Goal: Navigation & Orientation: Find specific page/section

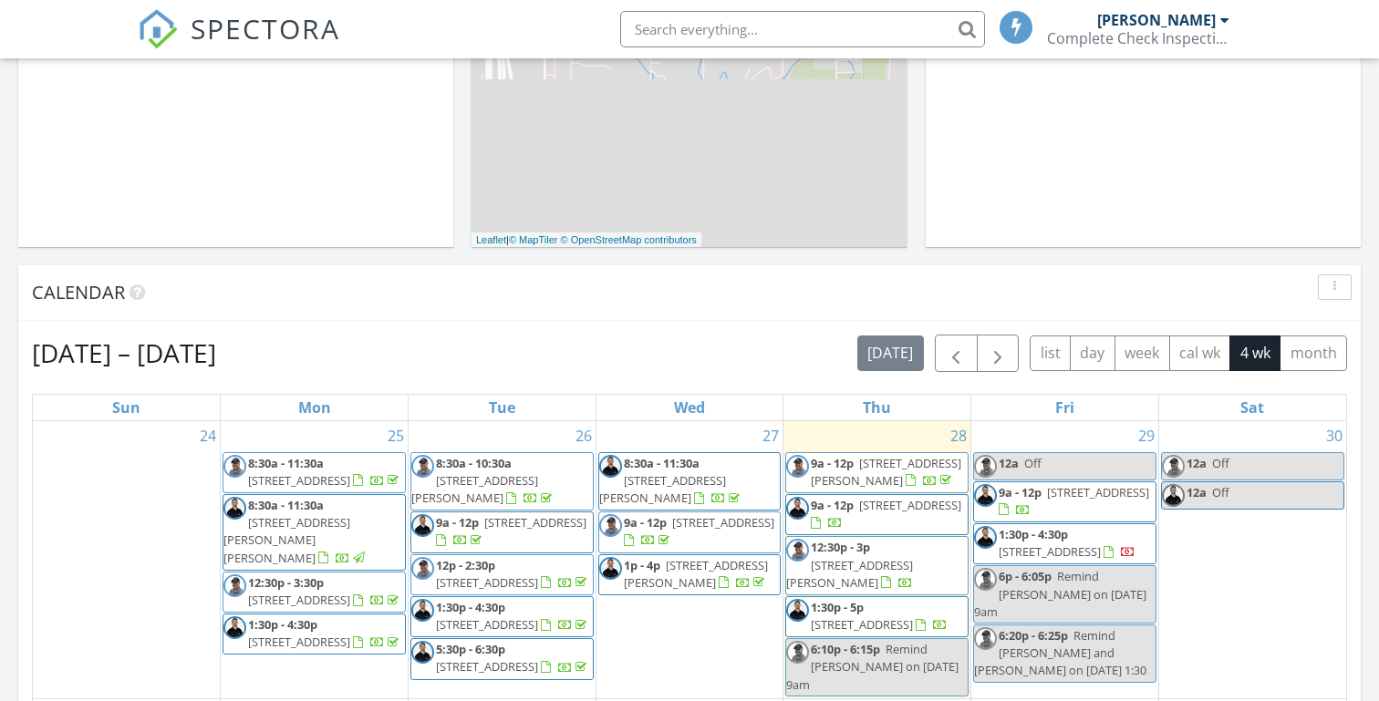
scroll to position [623, 0]
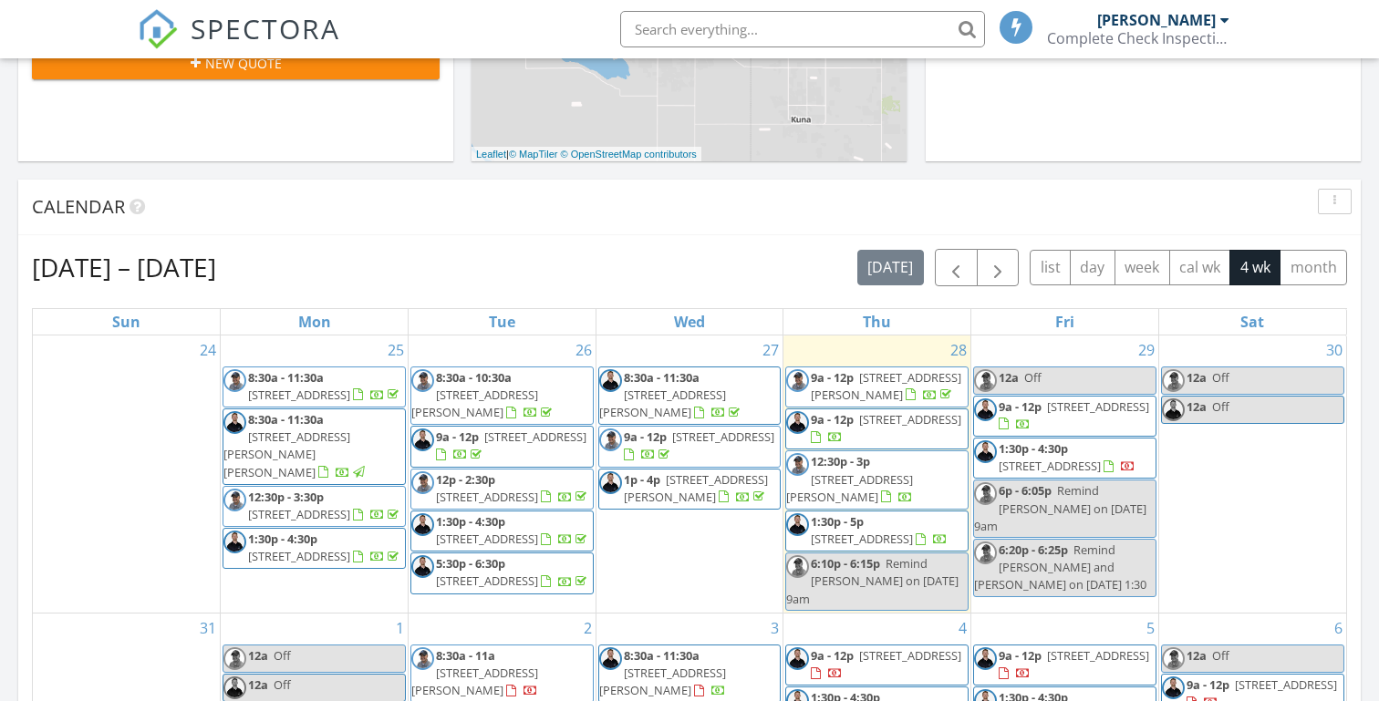
click at [887, 168] on div "Today Michael Hasson 9:00 am 15881 Purple Sage Rd, Caldwell, ID 83607 Michael H…" at bounding box center [689, 444] width 1379 height 1660
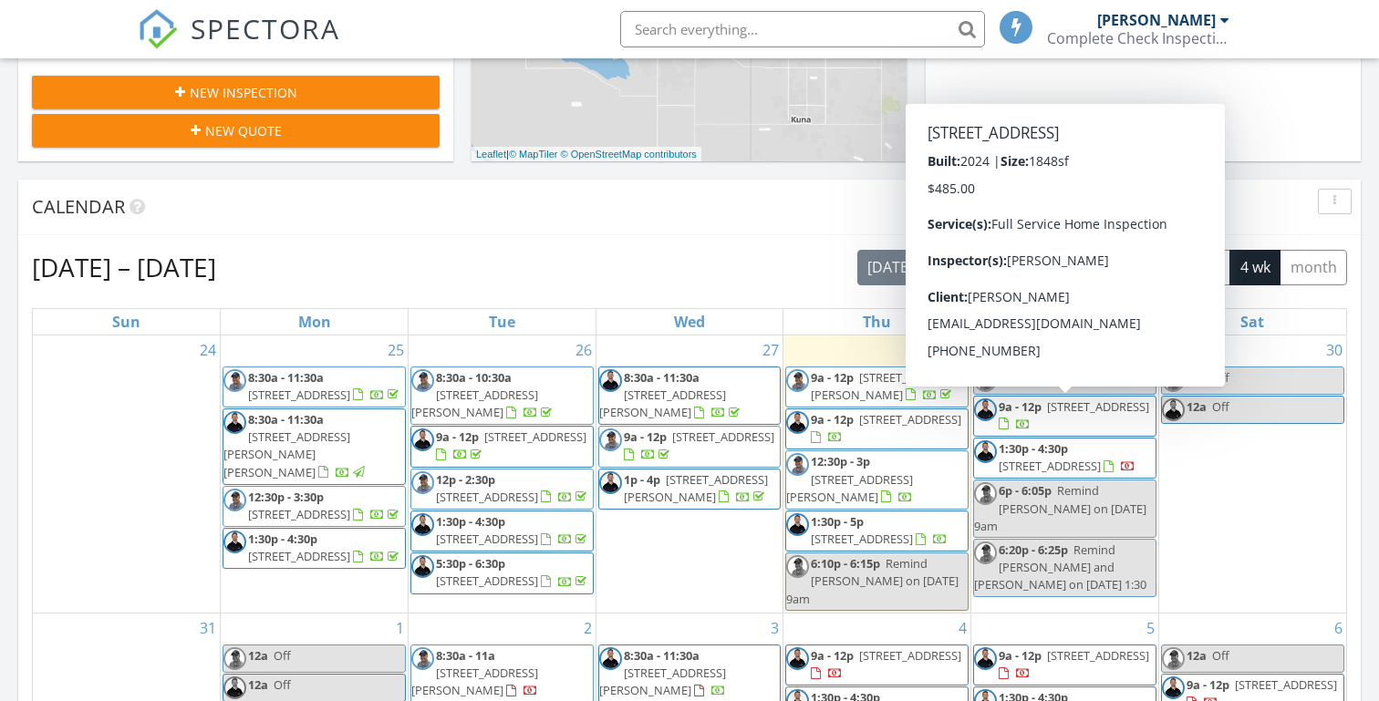
click at [887, 175] on div "Today Michael Hasson 9:00 am 15881 Purple Sage Rd, Caldwell, ID 83607 Michael H…" at bounding box center [689, 444] width 1379 height 1660
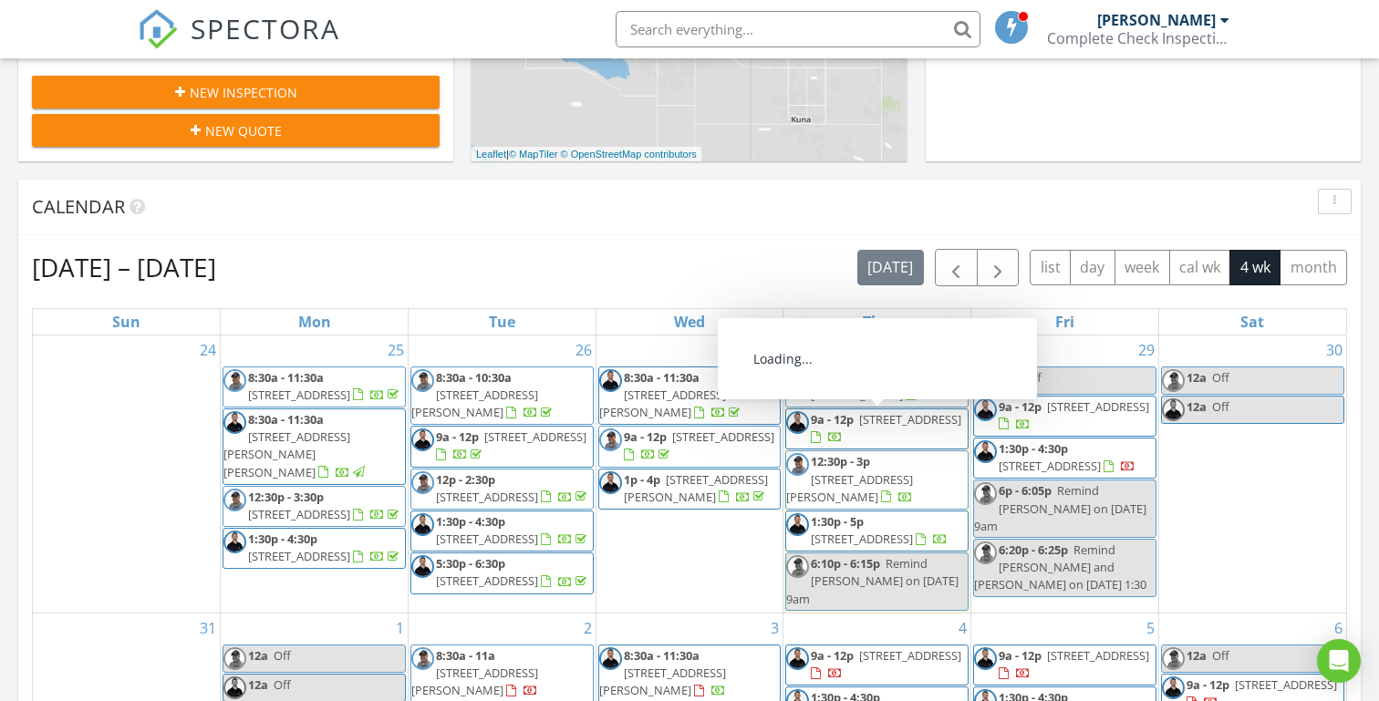
click at [872, 428] on span "[STREET_ADDRESS]" at bounding box center [910, 419] width 102 height 16
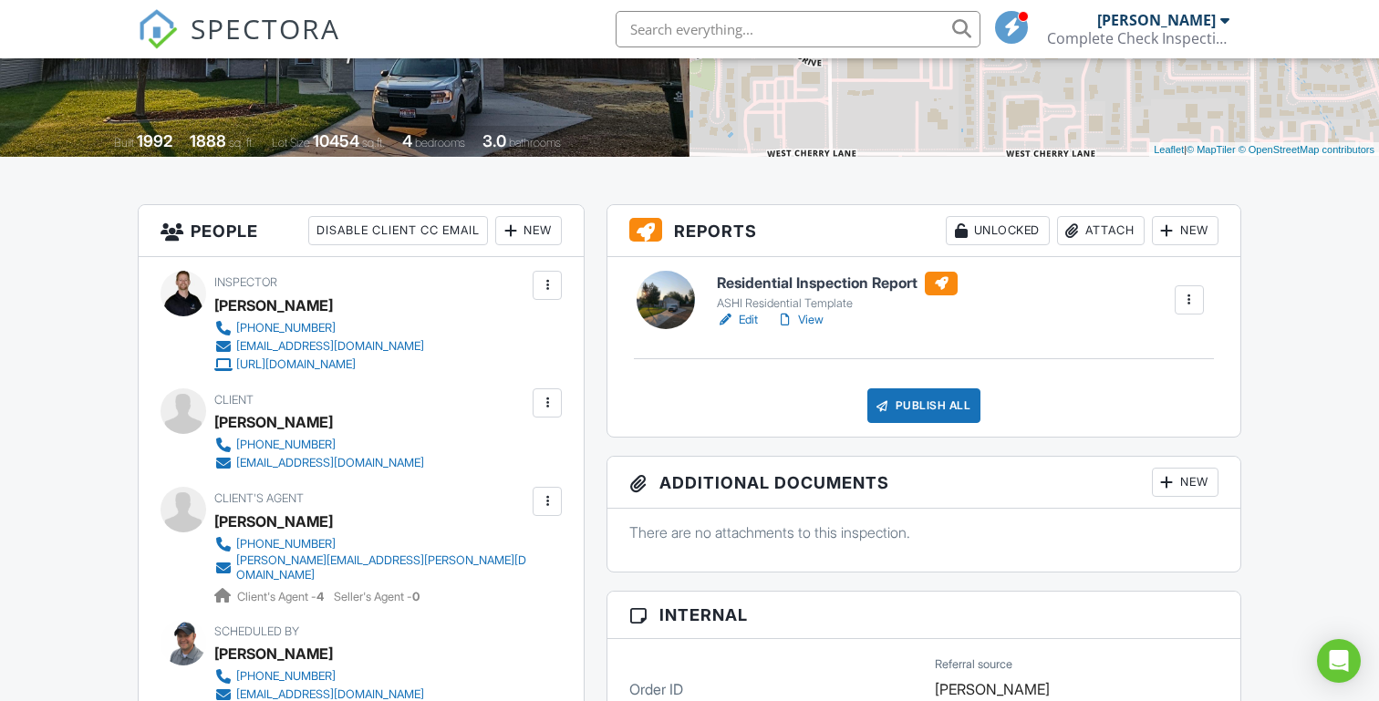
scroll to position [317, 0]
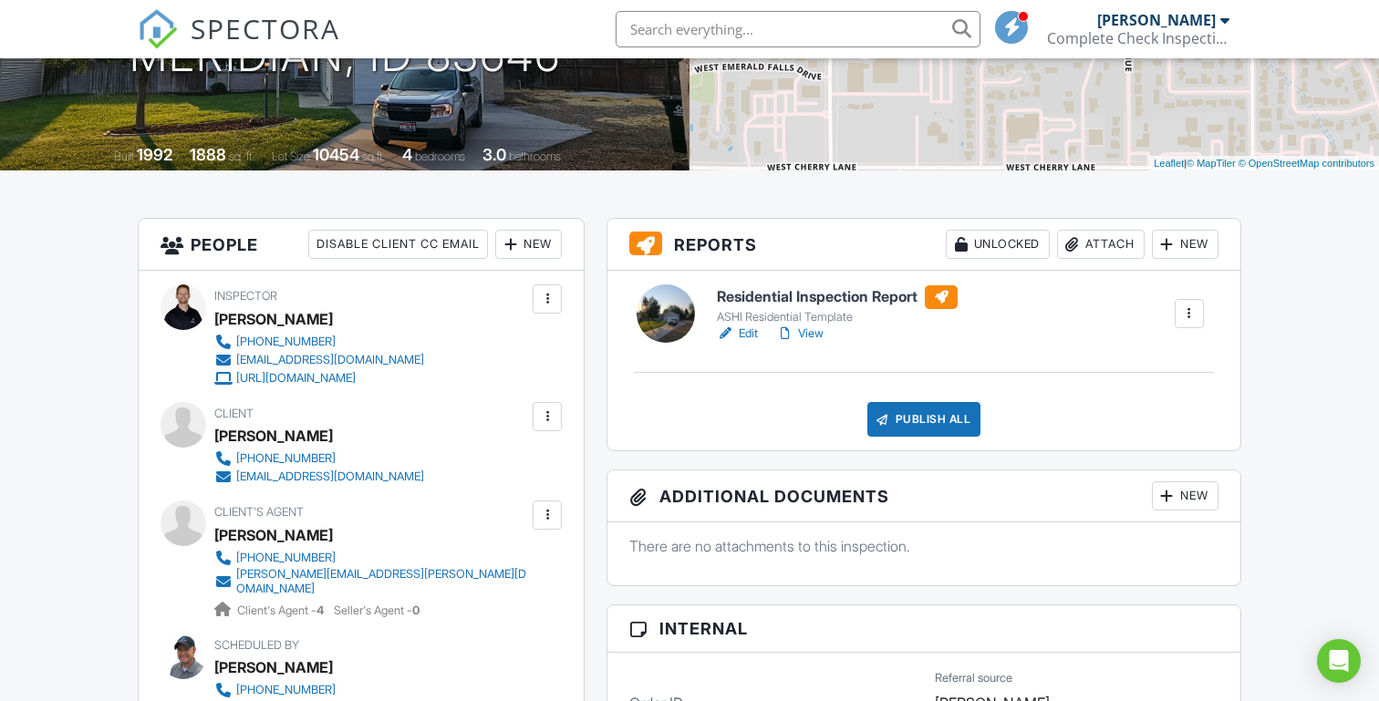
click at [815, 334] on link "View" at bounding box center [799, 334] width 47 height 18
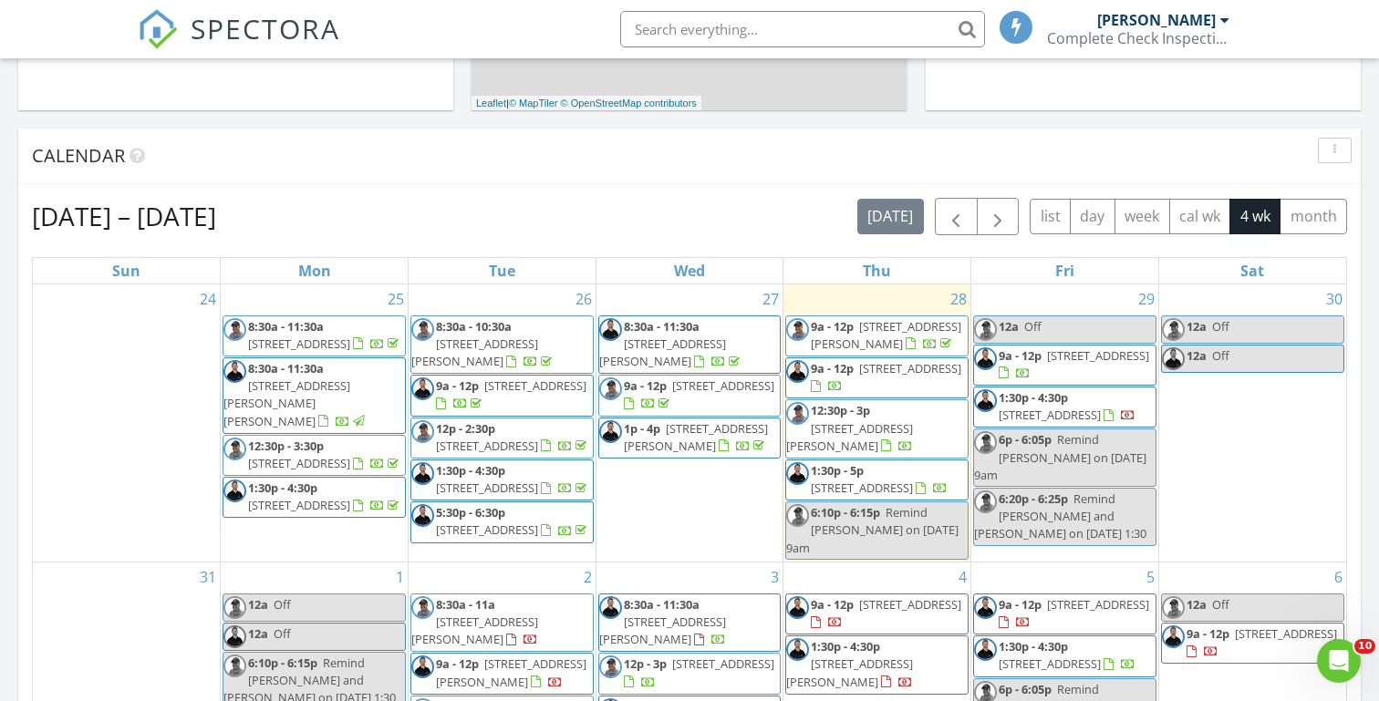
scroll to position [659, 0]
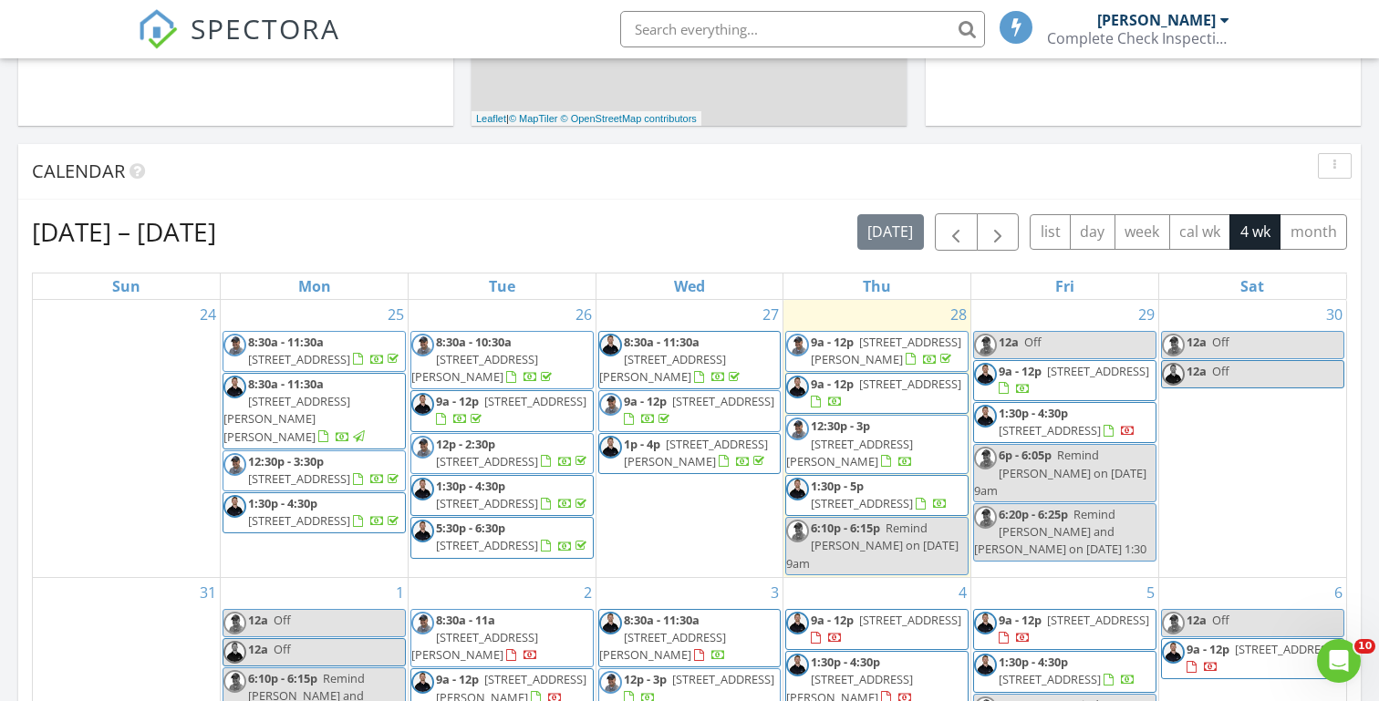
click at [845, 352] on span "[STREET_ADDRESS][PERSON_NAME]" at bounding box center [886, 351] width 151 height 34
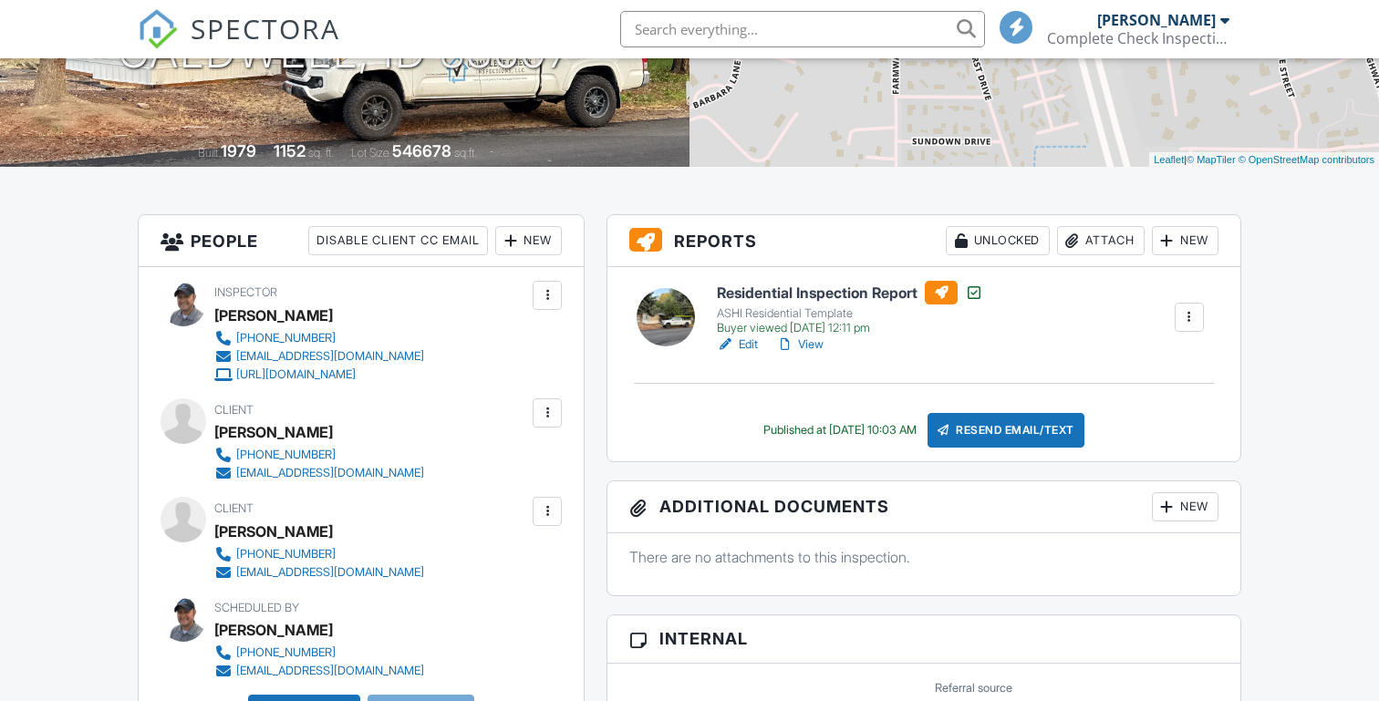
scroll to position [326, 0]
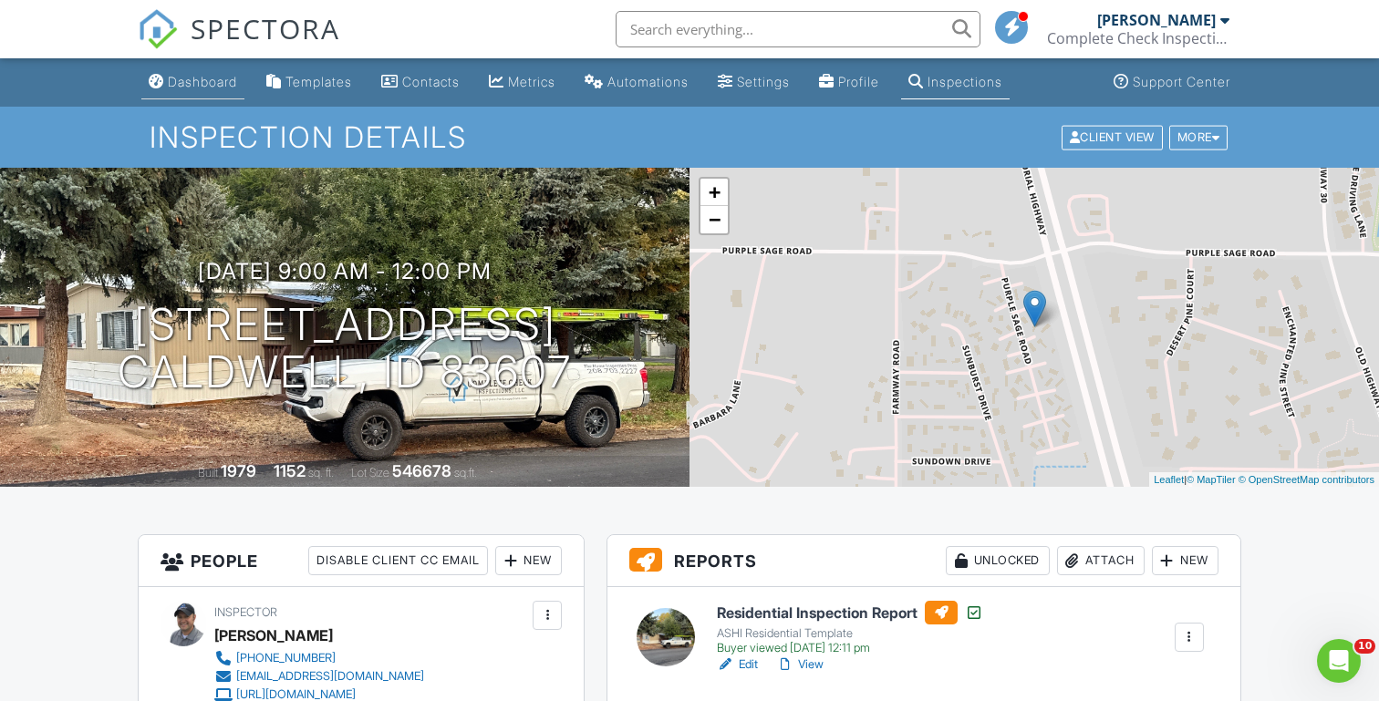
scroll to position [0, 0]
click at [182, 87] on div "Dashboard" at bounding box center [202, 82] width 69 height 16
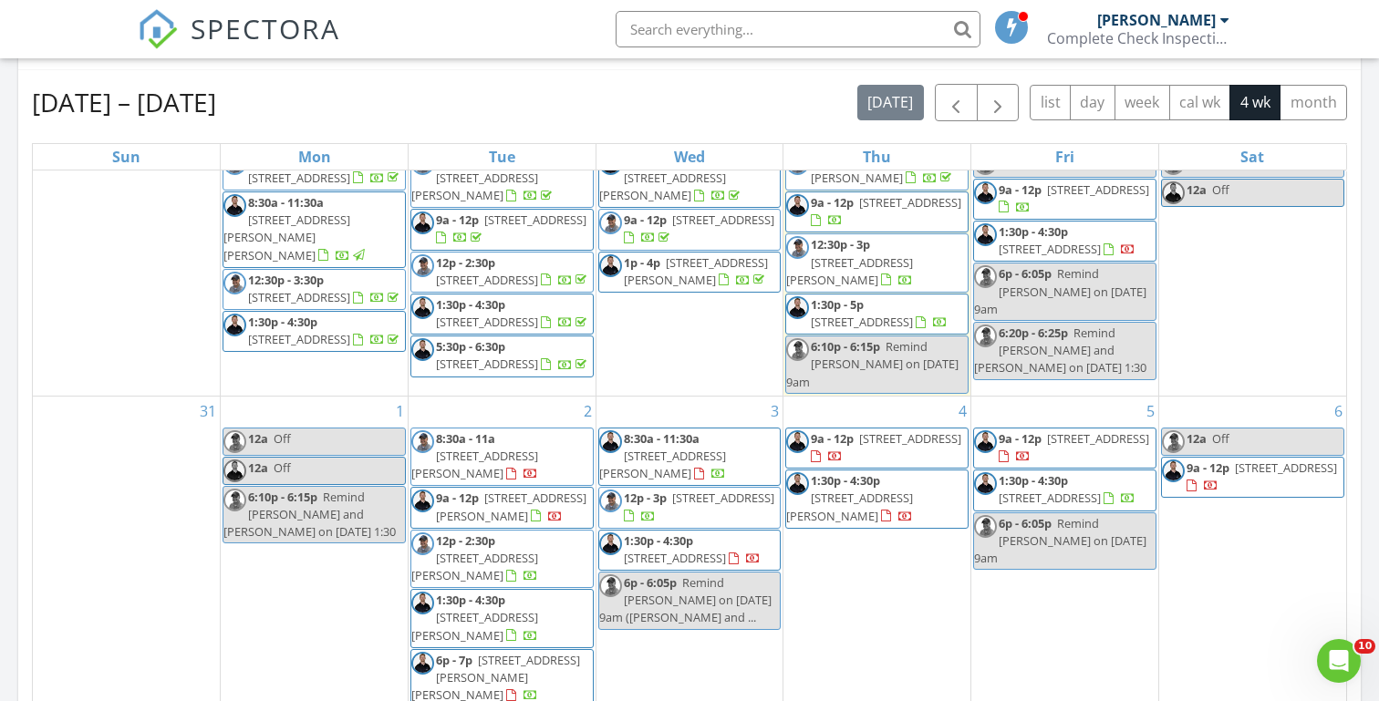
scroll to position [130, 0]
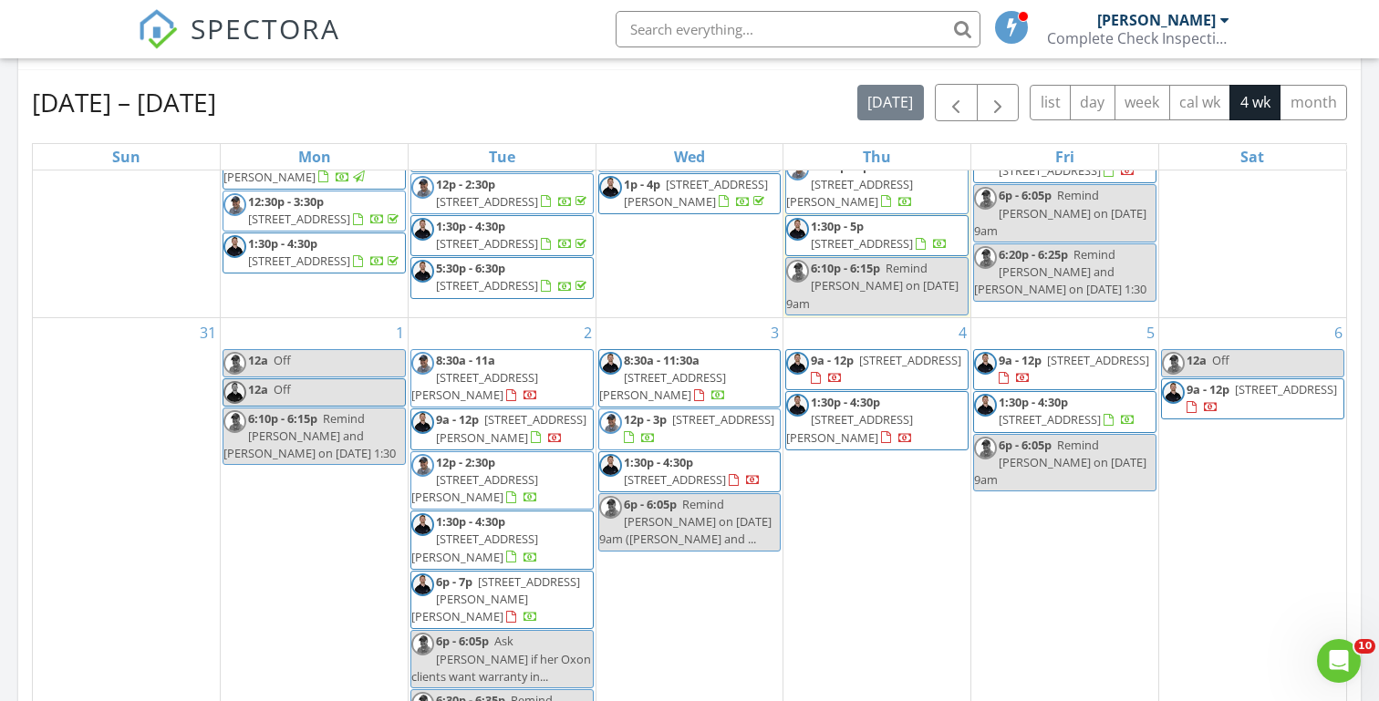
click at [493, 574] on span "[STREET_ADDRESS][PERSON_NAME][PERSON_NAME]" at bounding box center [495, 599] width 169 height 51
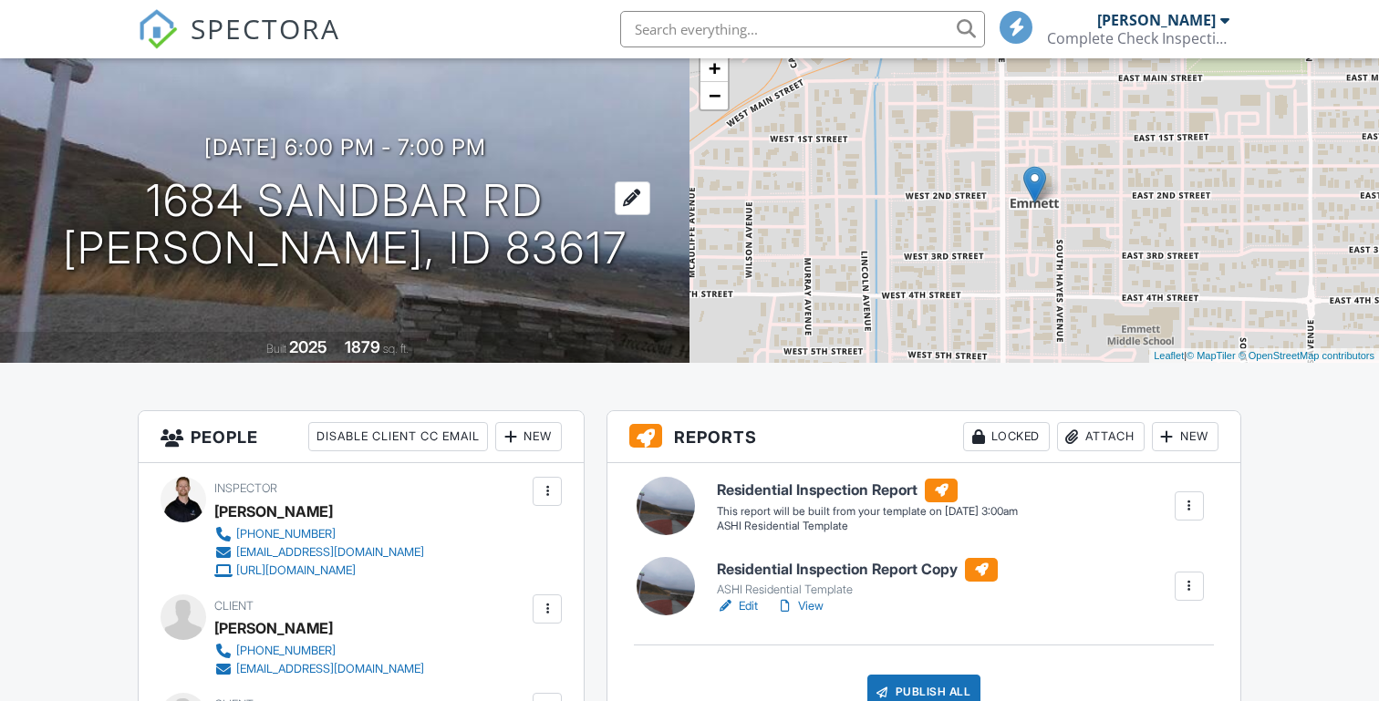
scroll to position [346, 0]
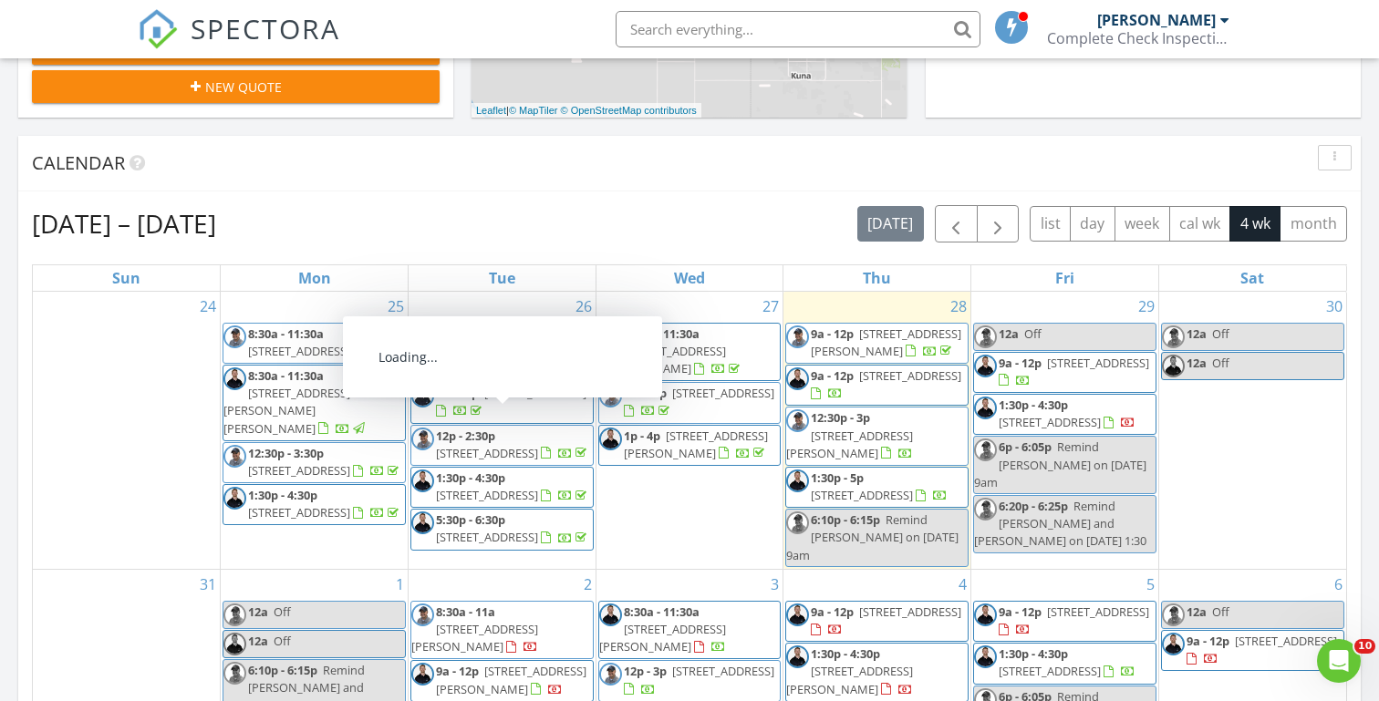
click at [457, 125] on div "Today Michael Hasson 9:00 am 15881 Purple Sage Rd, Caldwell, ID 83607 Michael H…" at bounding box center [689, 400] width 1379 height 1660
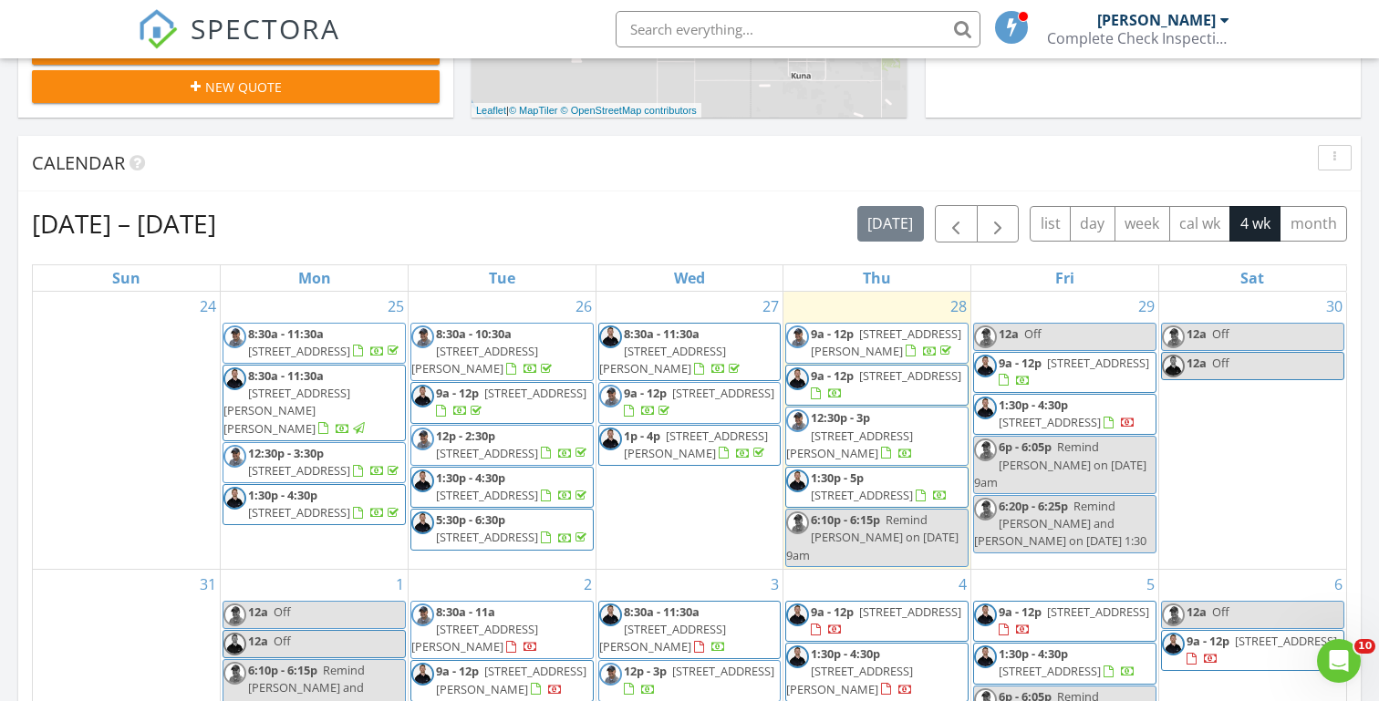
click at [462, 128] on div "Today Michael Hasson 9:00 am 15881 Purple Sage Rd, Caldwell, ID 83607 Michael H…" at bounding box center [689, 400] width 1379 height 1660
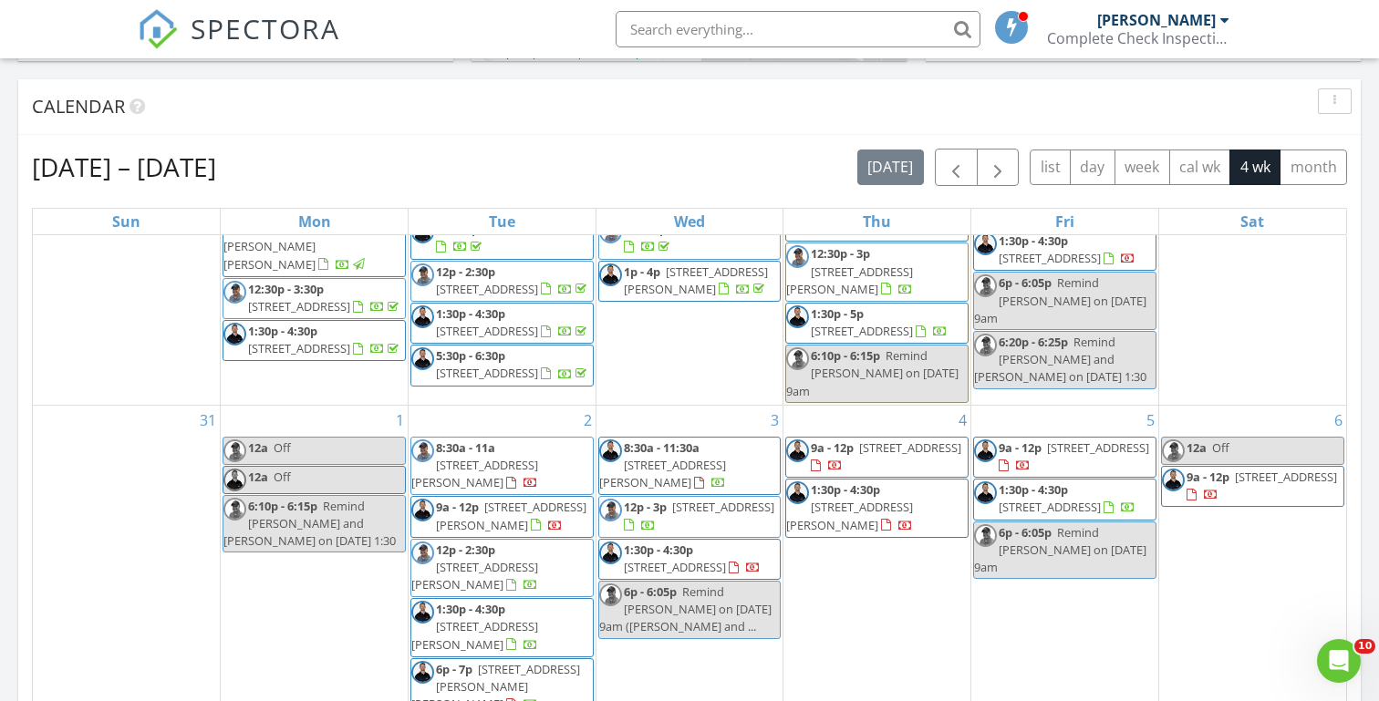
scroll to position [125, 0]
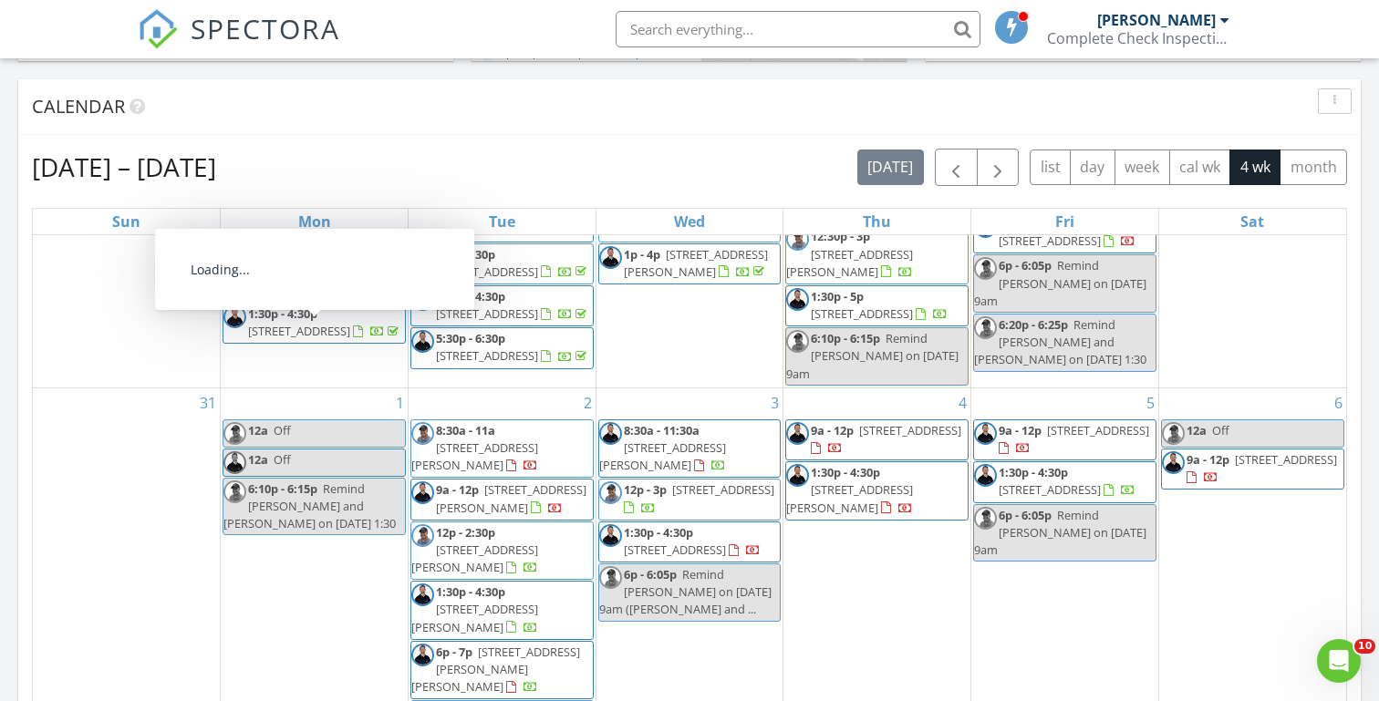
click at [8, 375] on div "Today Michael Hasson 9:00 am 15881 Purple Sage Rd, Caldwell, ID 83607 Michael H…" at bounding box center [689, 344] width 1379 height 1660
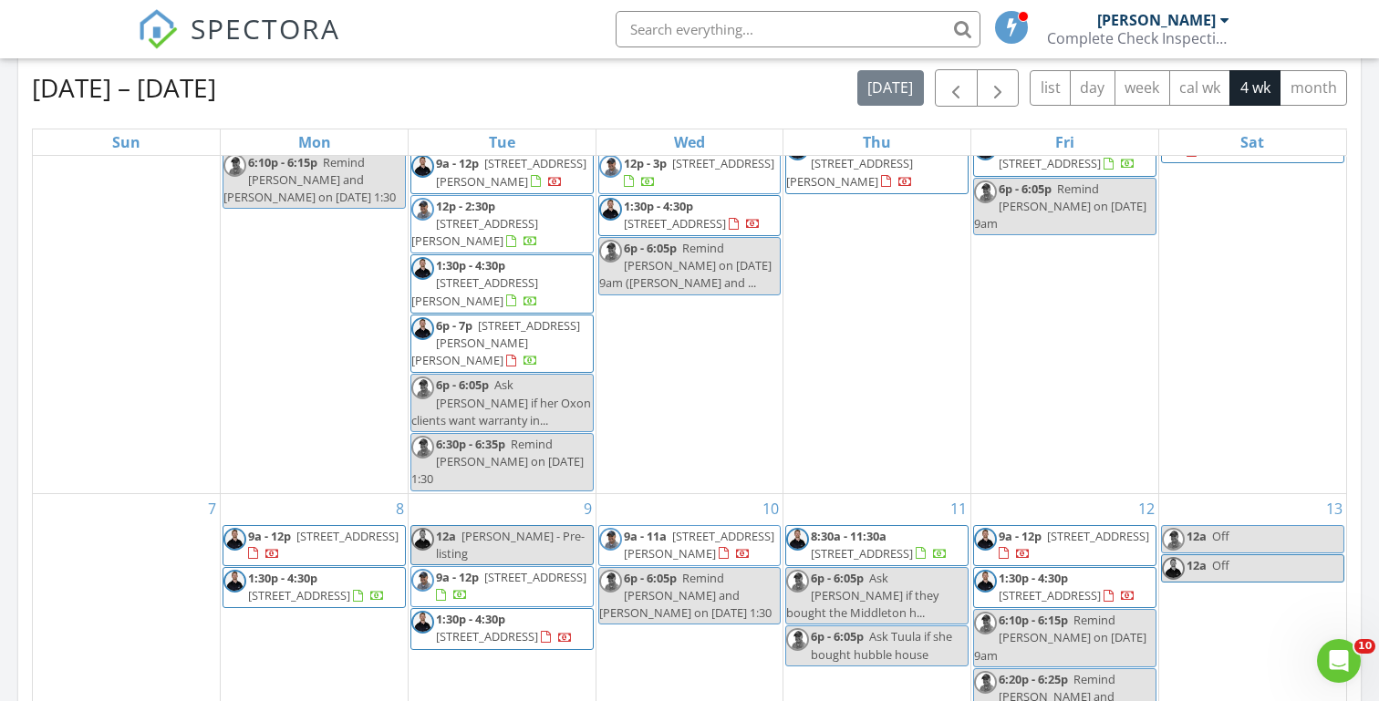
scroll to position [834, 0]
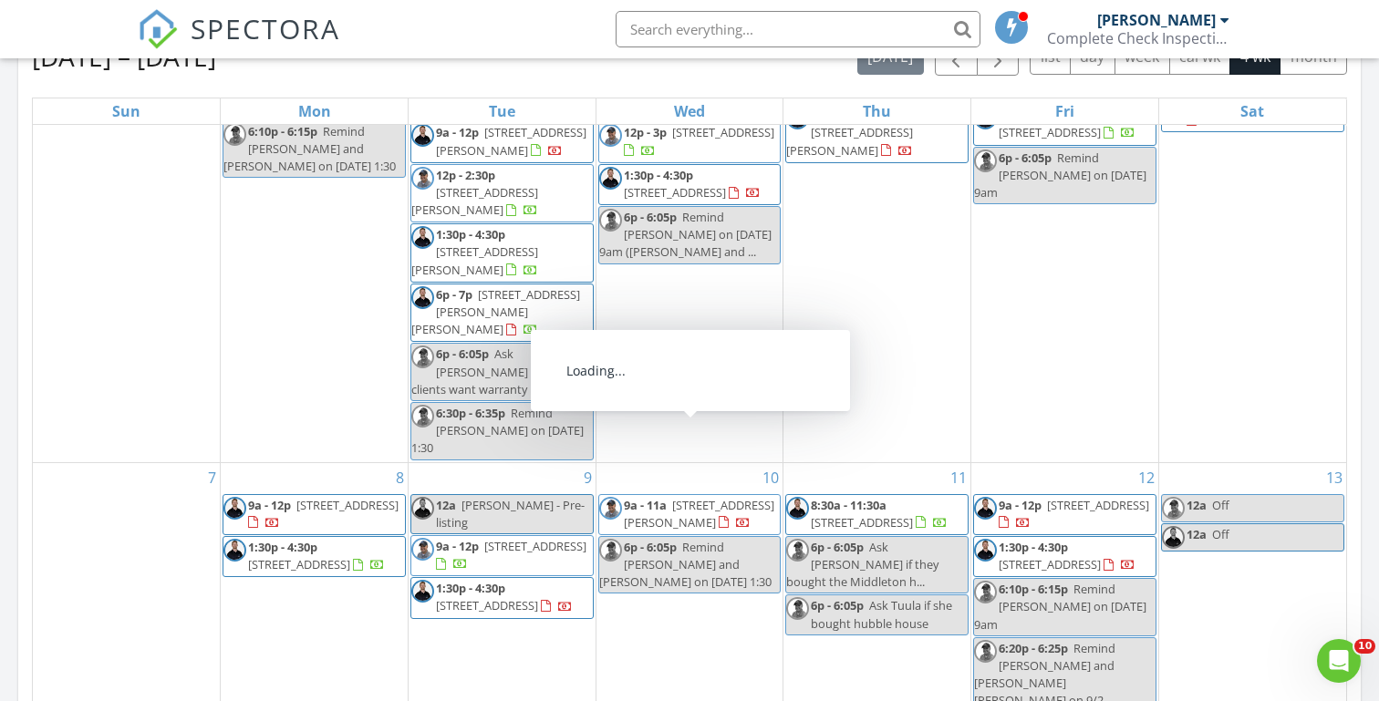
click at [6, 373] on div "Today Michael Hasson 9:00 am 15881 Purple Sage Rd, Caldwell, ID 83607 Michael H…" at bounding box center [689, 233] width 1379 height 1660
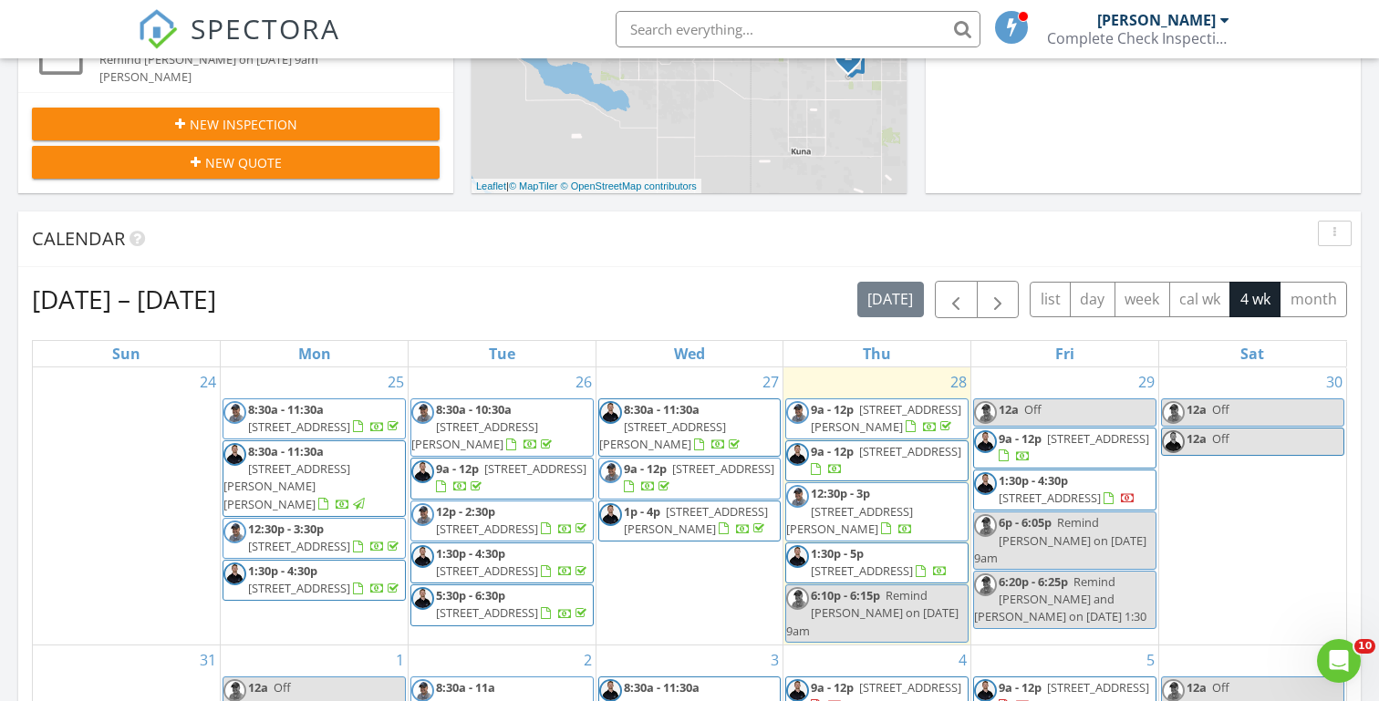
scroll to position [518, 0]
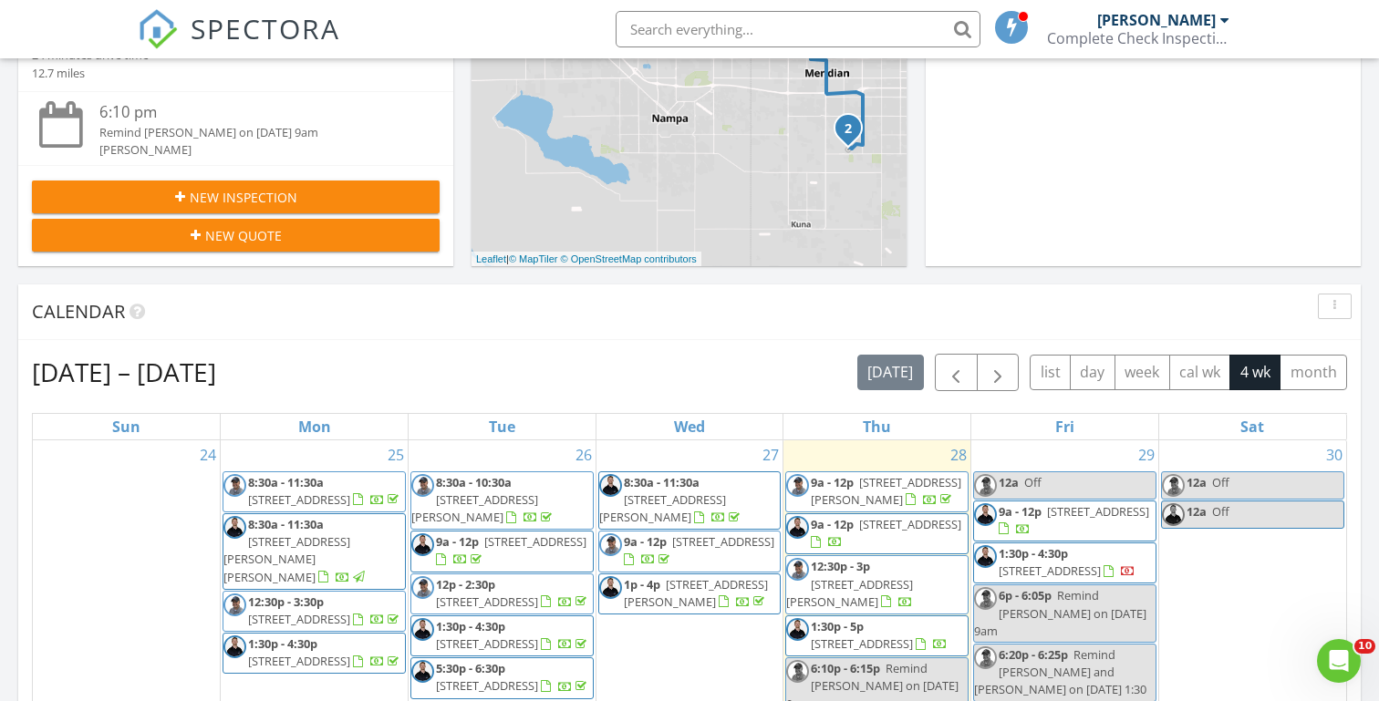
click at [458, 272] on div "Today Michael Hasson 9:00 am 15881 Purple Sage Rd, Caldwell, ID 83607 Michael H…" at bounding box center [689, 549] width 1379 height 1660
